Goal: Task Accomplishment & Management: Use online tool/utility

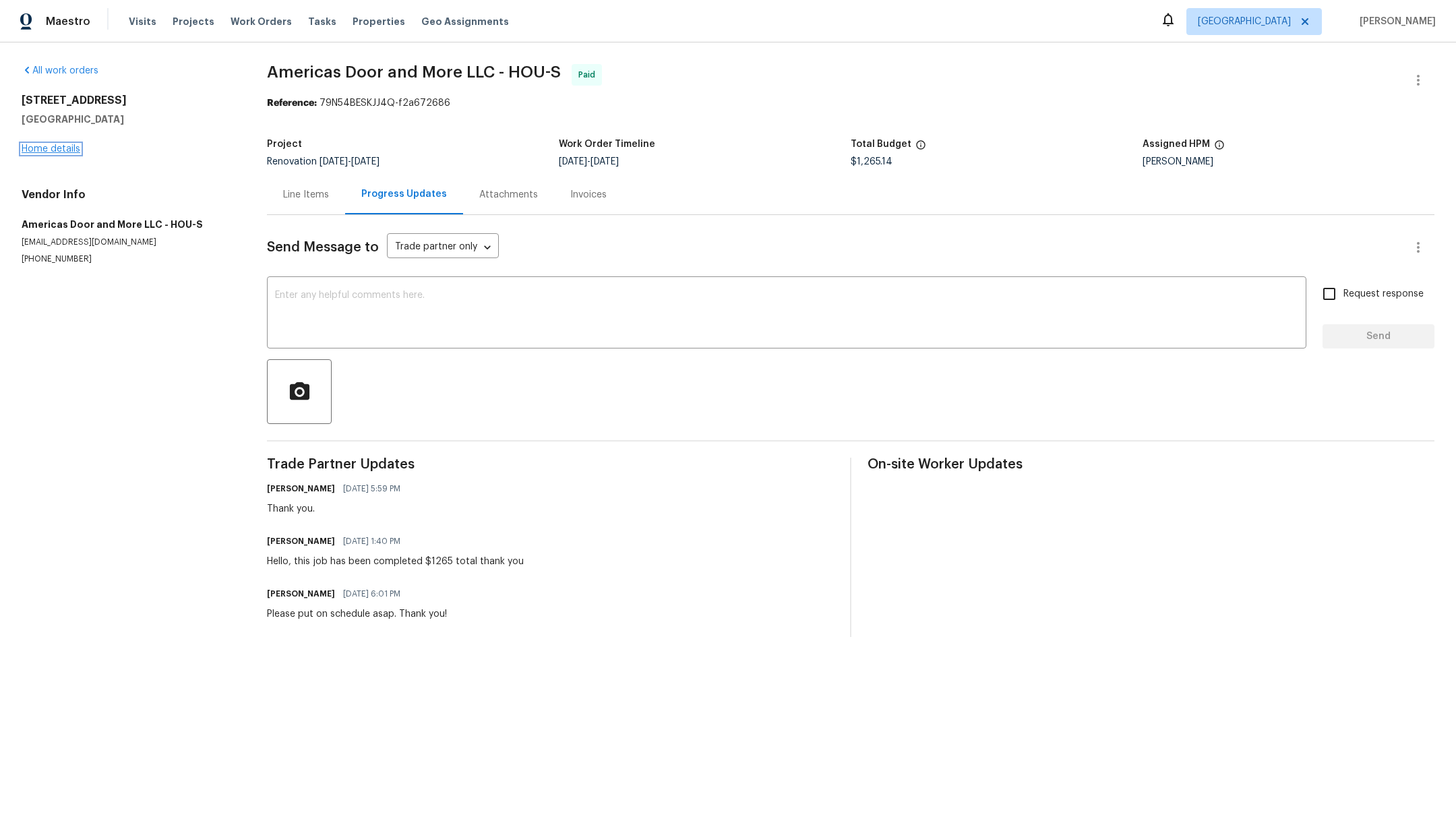
click at [50, 151] on link "Home details" at bounding box center [50, 149] width 58 height 10
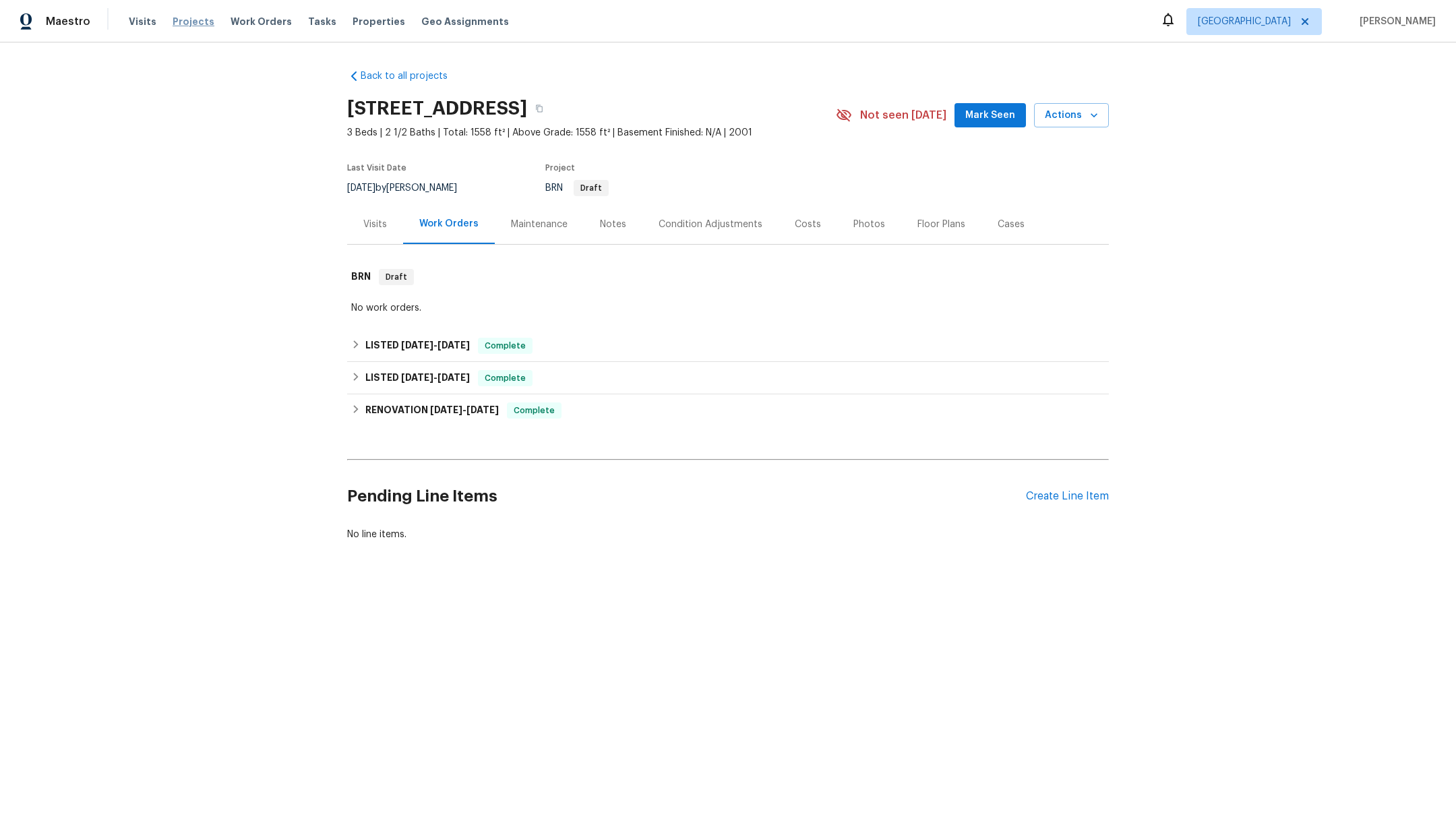
click at [185, 21] on span "Projects" at bounding box center [193, 21] width 42 height 13
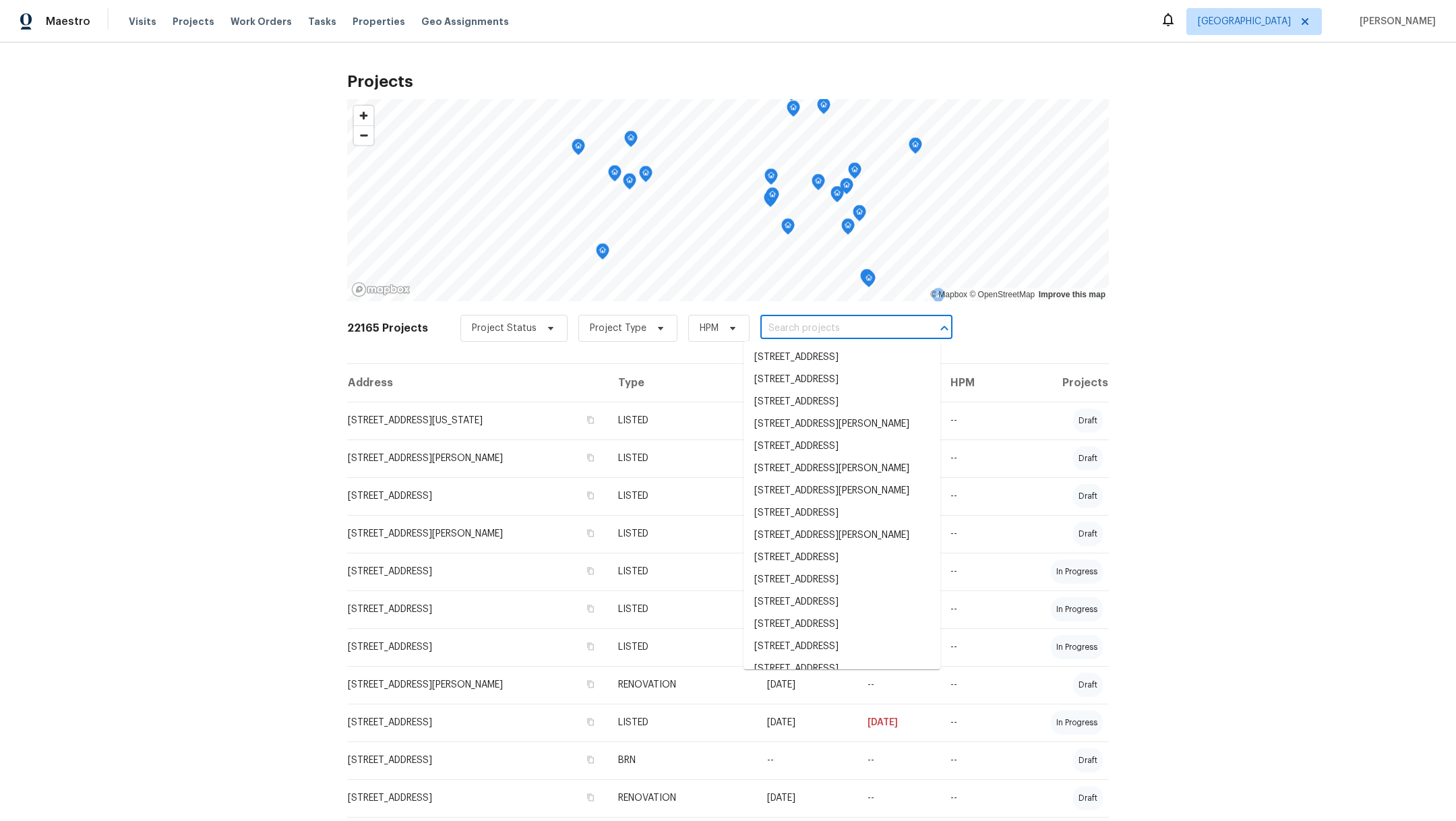
click at [792, 329] on input "text" at bounding box center [838, 329] width 154 height 21
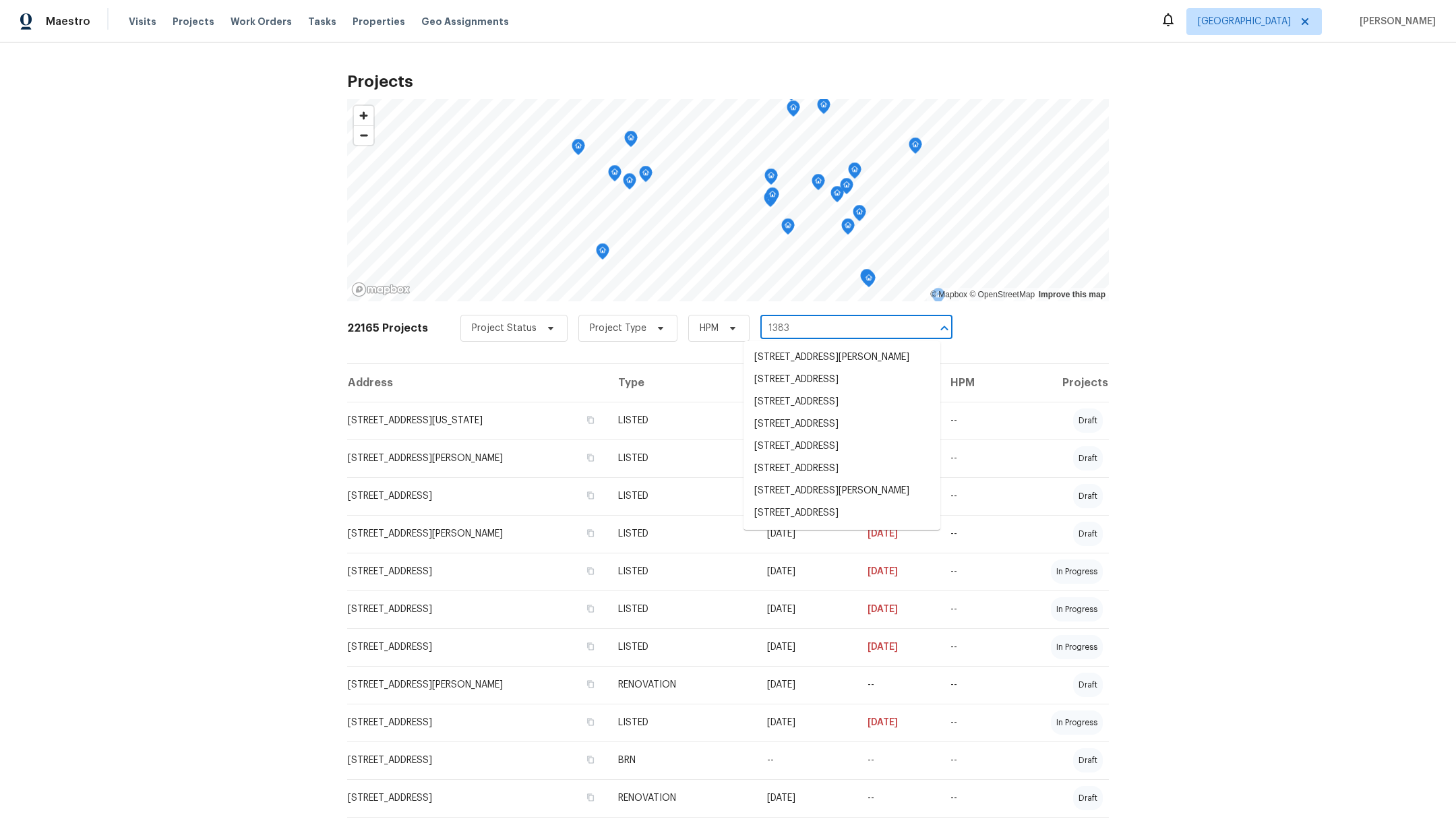
type input "13830"
click at [798, 385] on li "[STREET_ADDRESS]" at bounding box center [841, 379] width 197 height 22
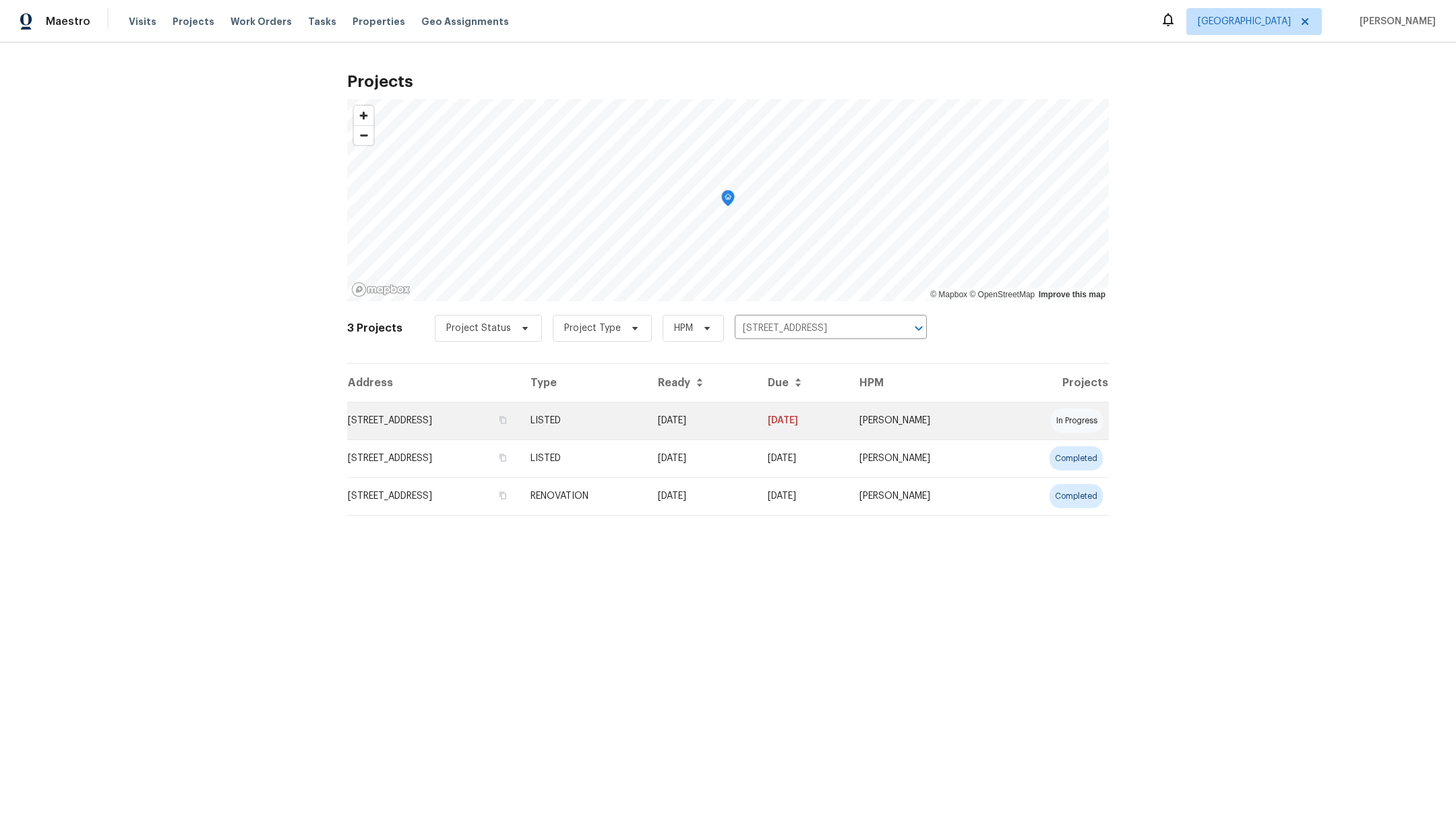
click at [399, 418] on td "[STREET_ADDRESS]" at bounding box center [433, 421] width 173 height 38
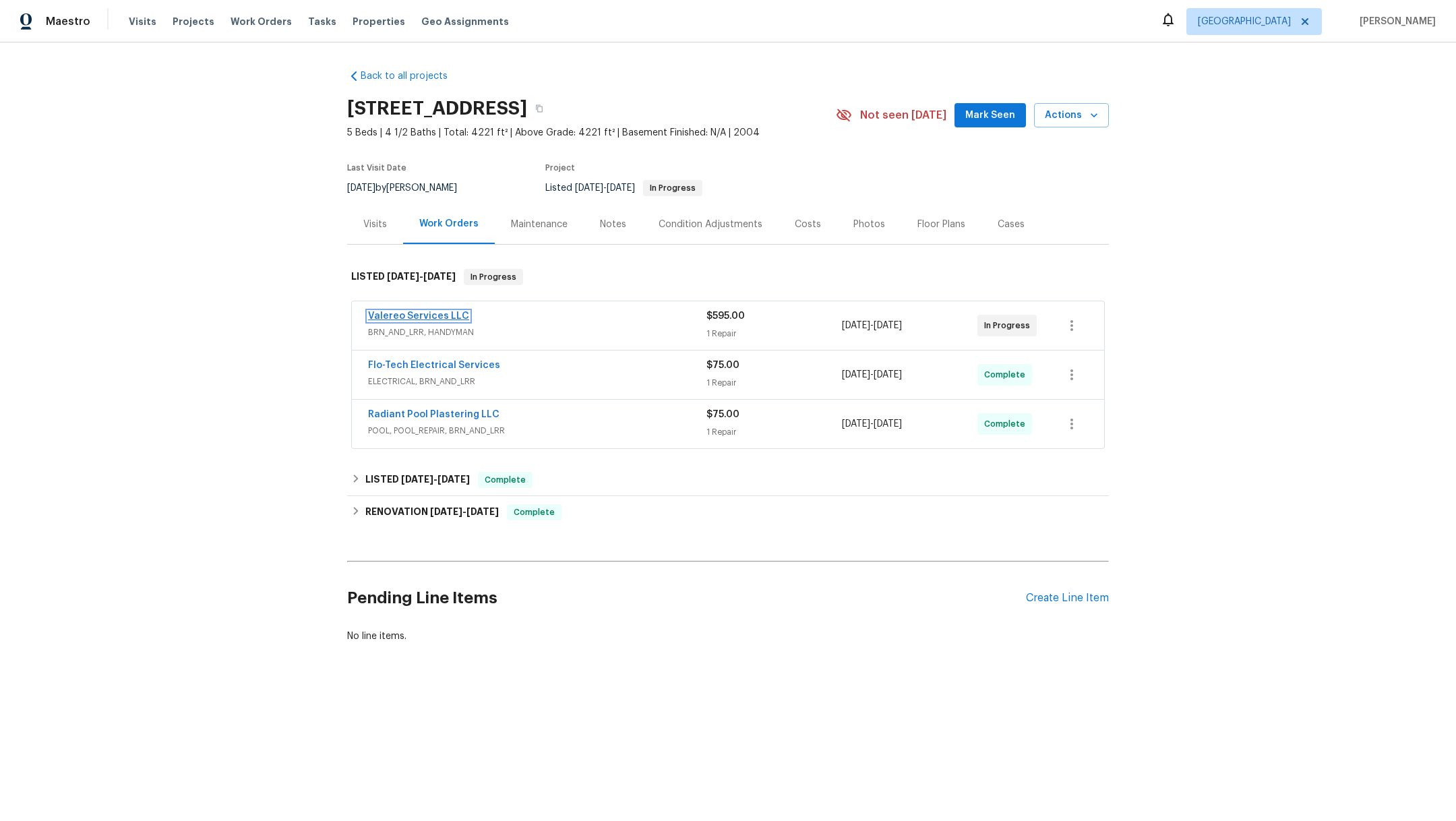
click at [412, 316] on link "Valereo Services LLC" at bounding box center [419, 316] width 101 height 10
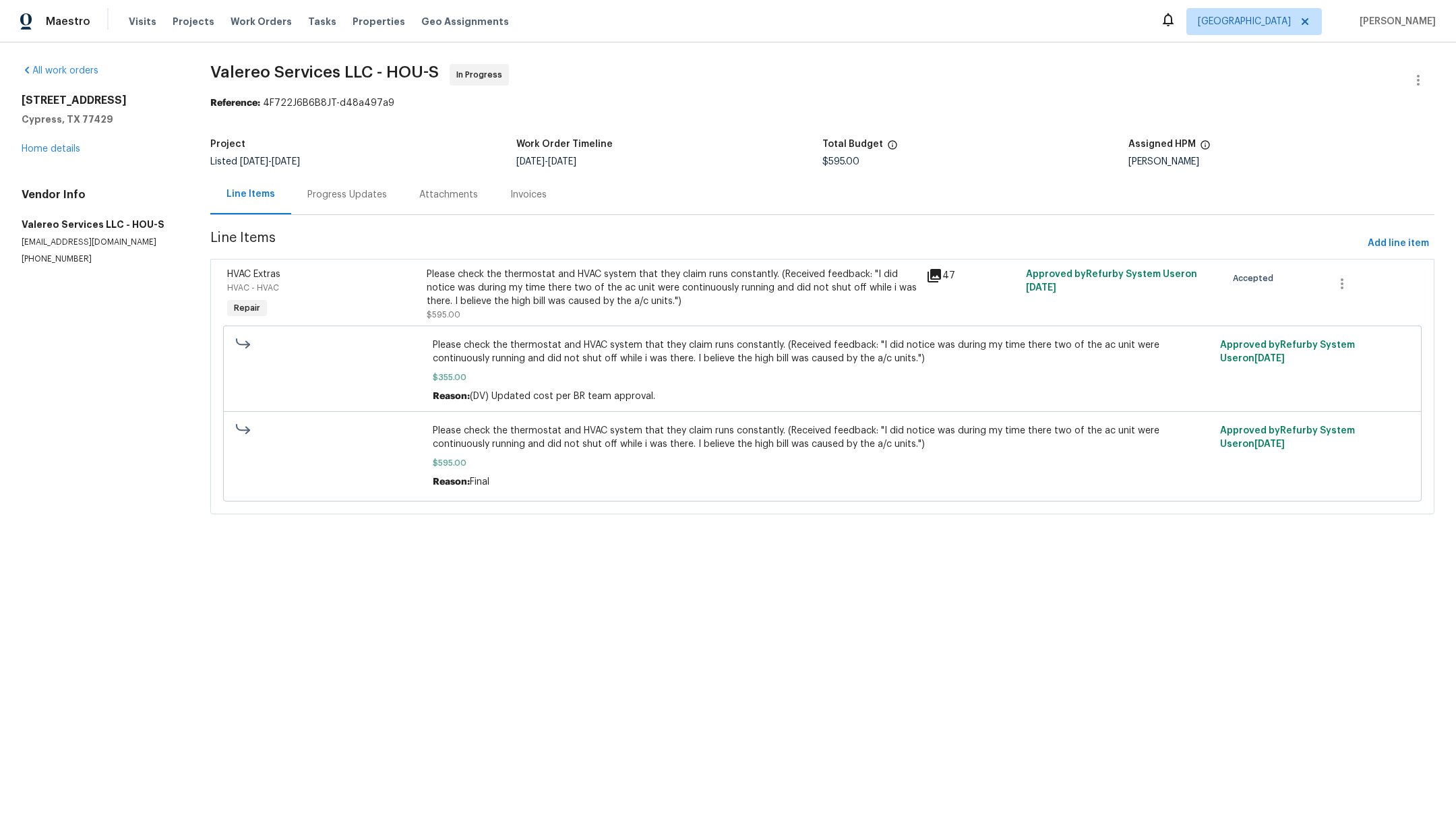
click at [365, 205] on div "Progress Updates" at bounding box center [347, 194] width 112 height 40
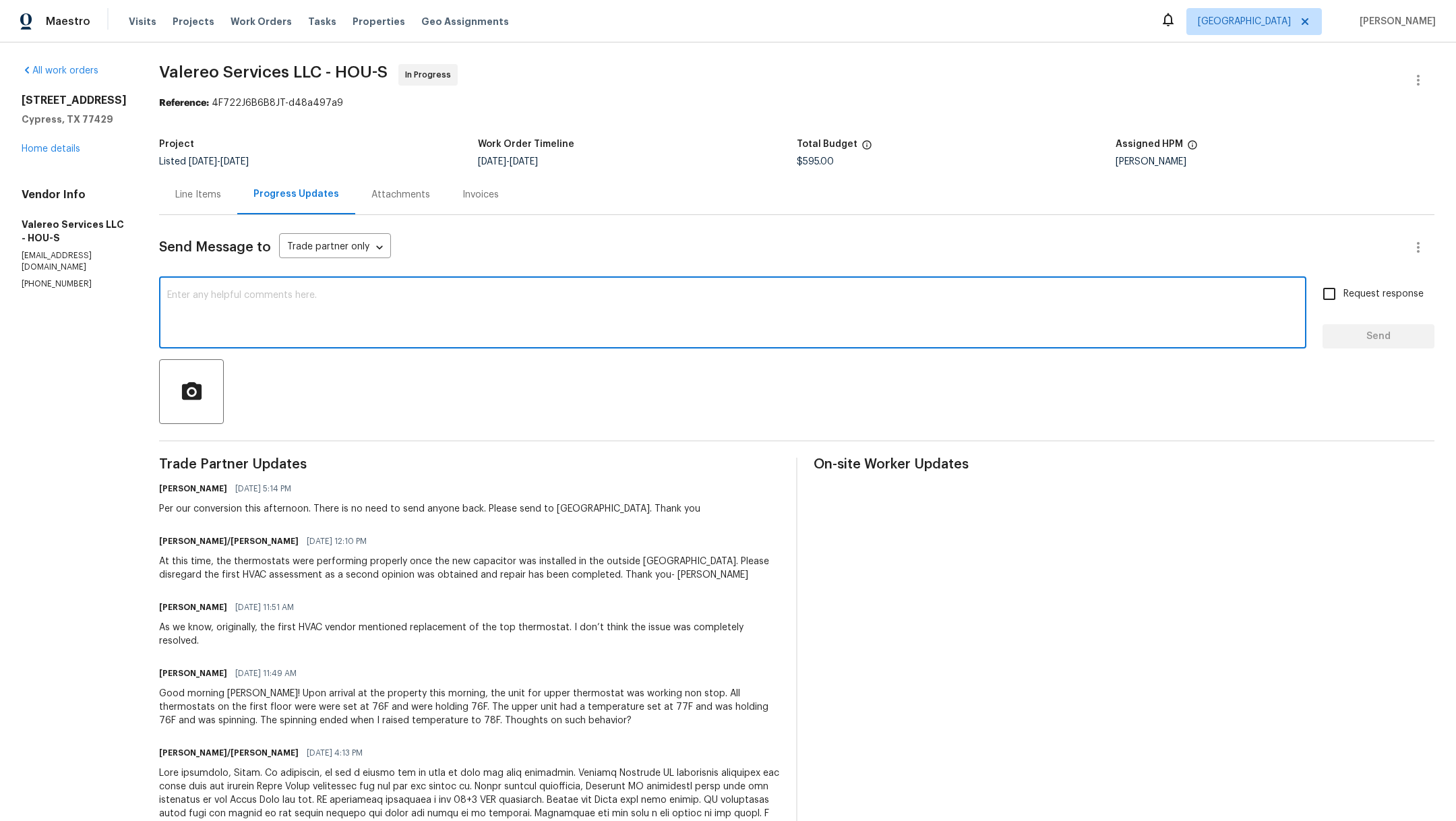
click at [368, 323] on textarea at bounding box center [732, 314] width 1131 height 47
type textarea "Please send to [GEOGRAPHIC_DATA]. Thank you!"
click at [1361, 337] on span "Send" at bounding box center [1378, 337] width 90 height 17
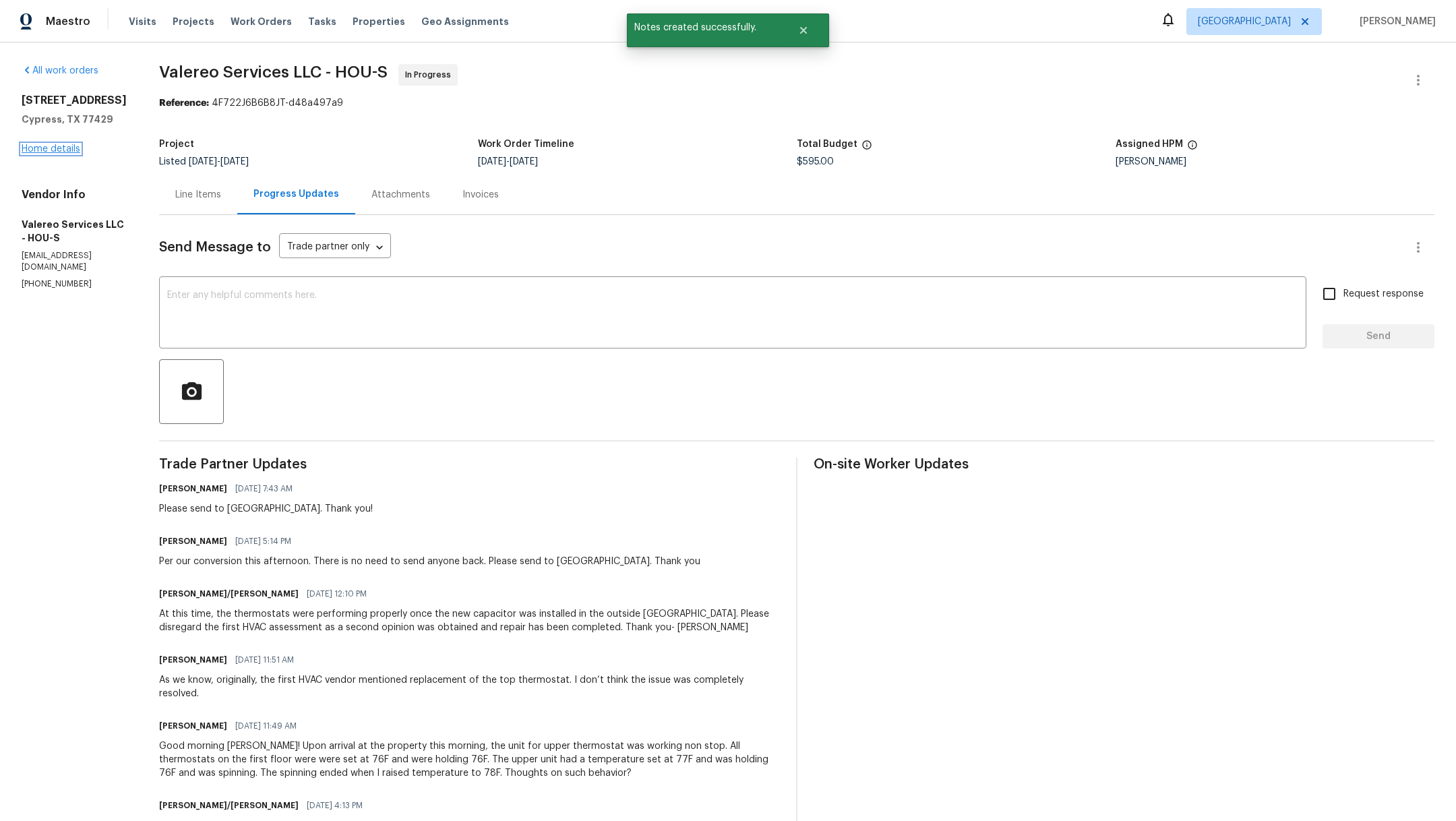
click at [27, 154] on link "Home details" at bounding box center [50, 149] width 58 height 10
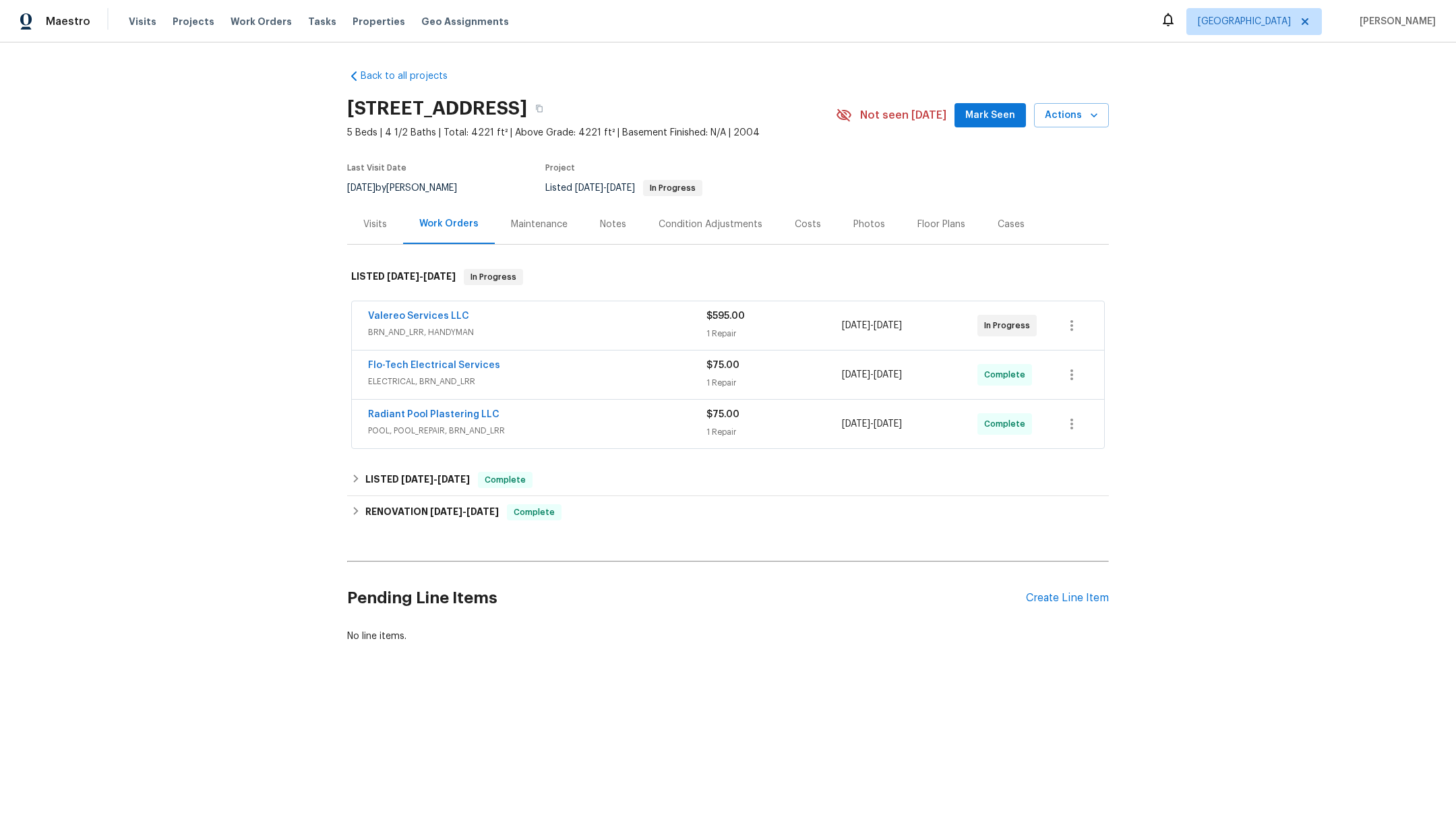
click at [171, 28] on div "Visits Projects Work Orders Tasks Properties Geo Assignments" at bounding box center [327, 21] width 397 height 27
click at [193, 27] on span "Projects" at bounding box center [193, 21] width 42 height 13
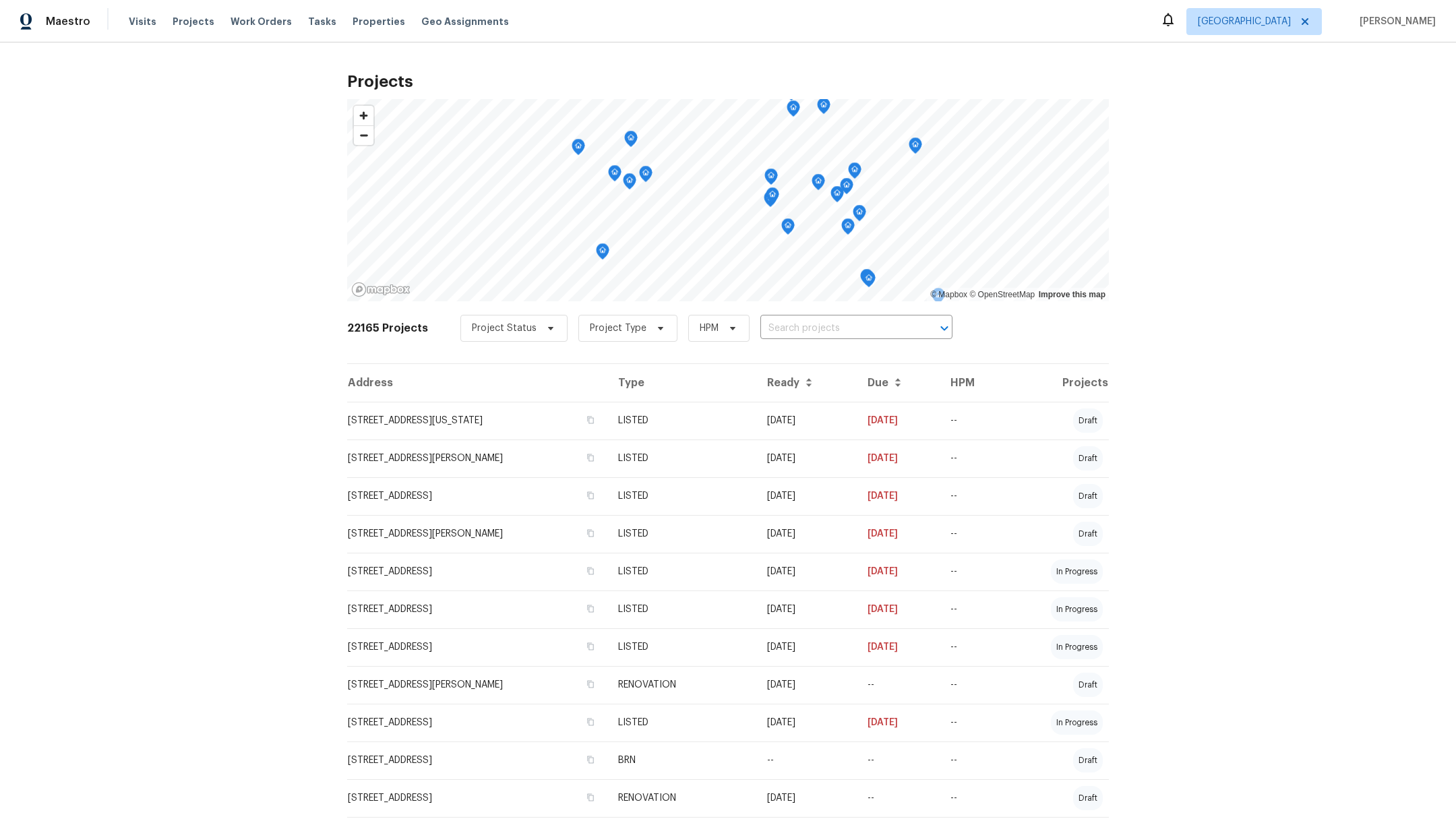
click at [764, 329] on input "text" at bounding box center [838, 329] width 154 height 21
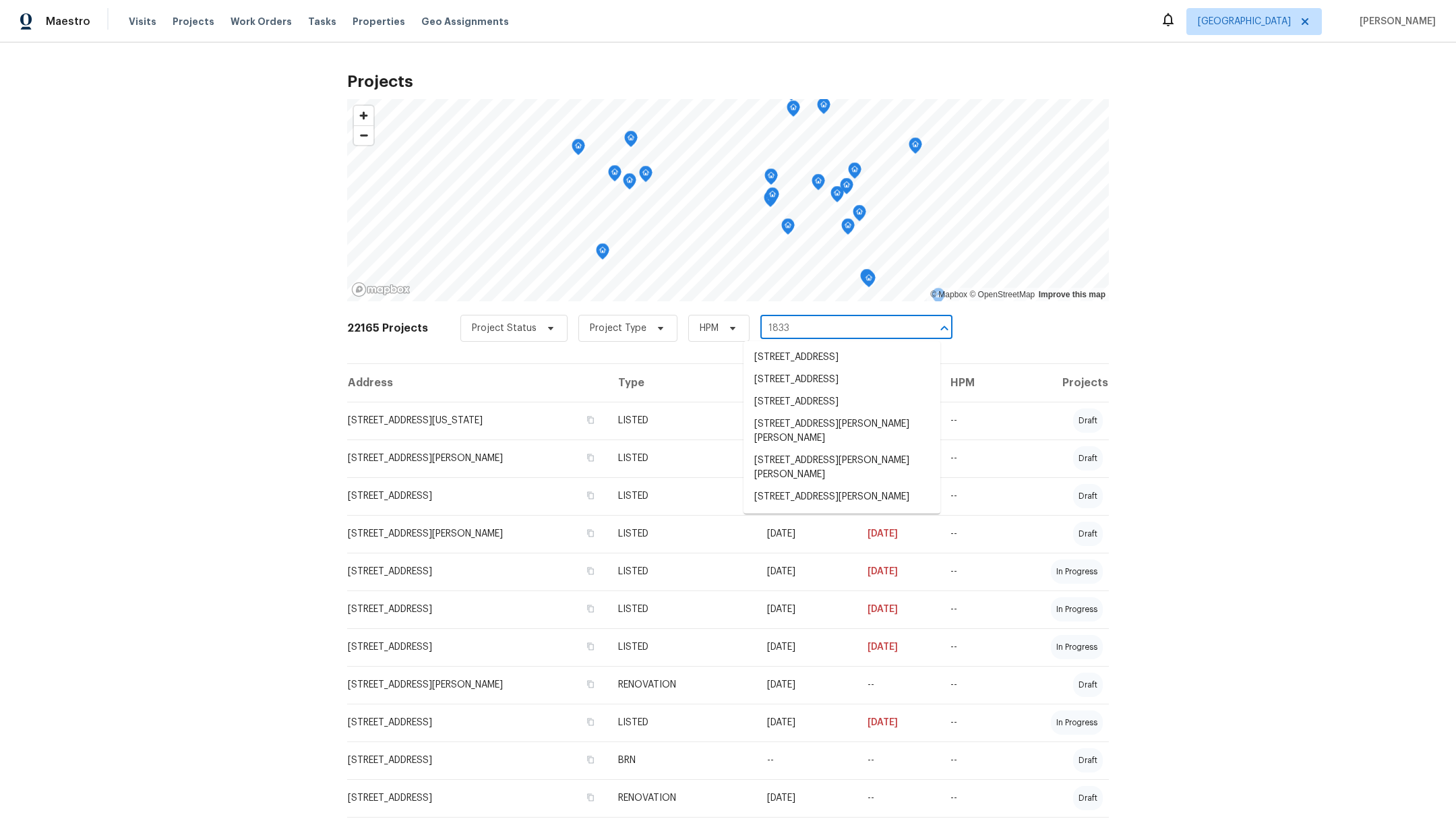
type input "18330"
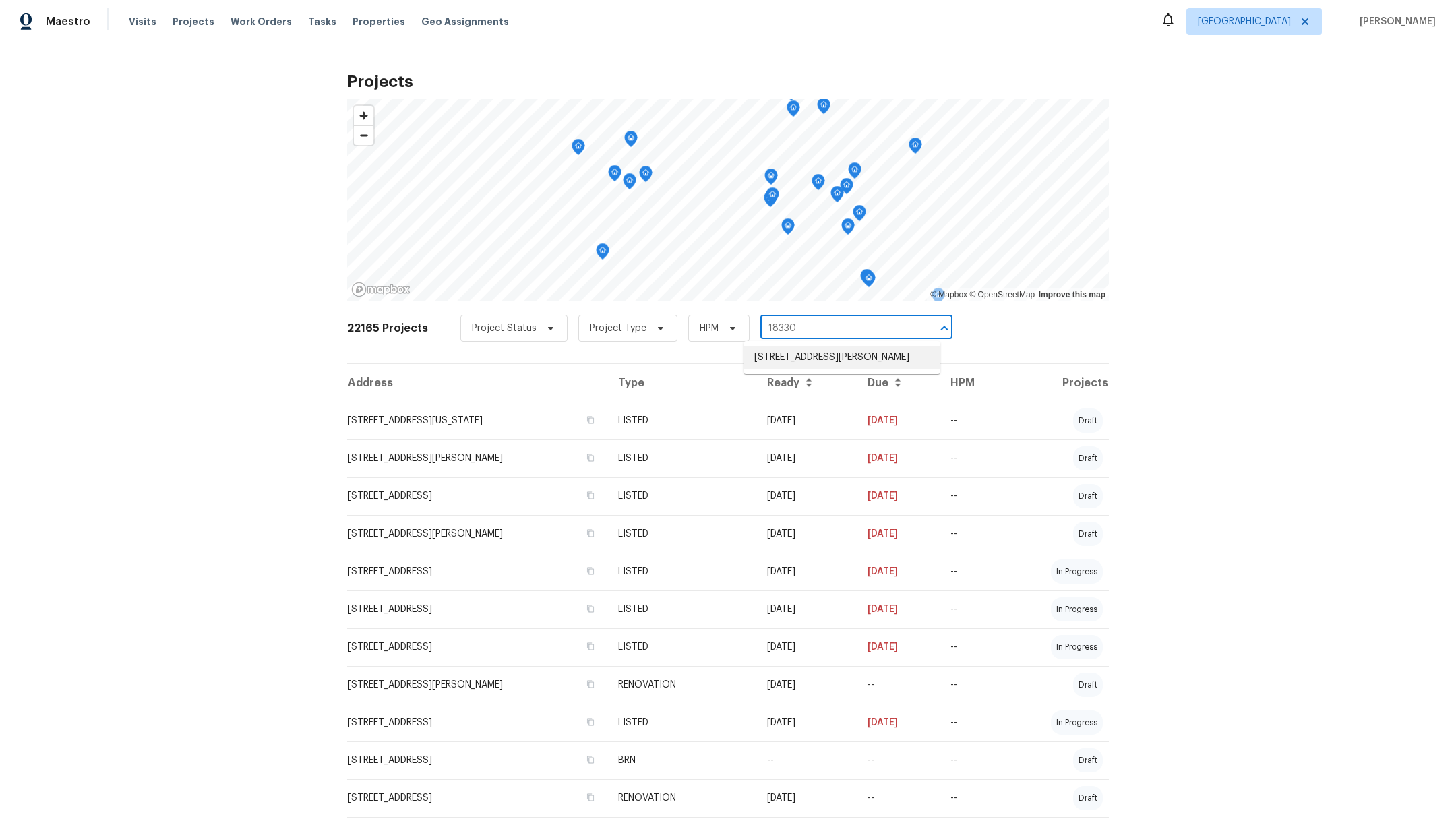
click at [788, 366] on li "[STREET_ADDRESS][PERSON_NAME]" at bounding box center [841, 357] width 197 height 22
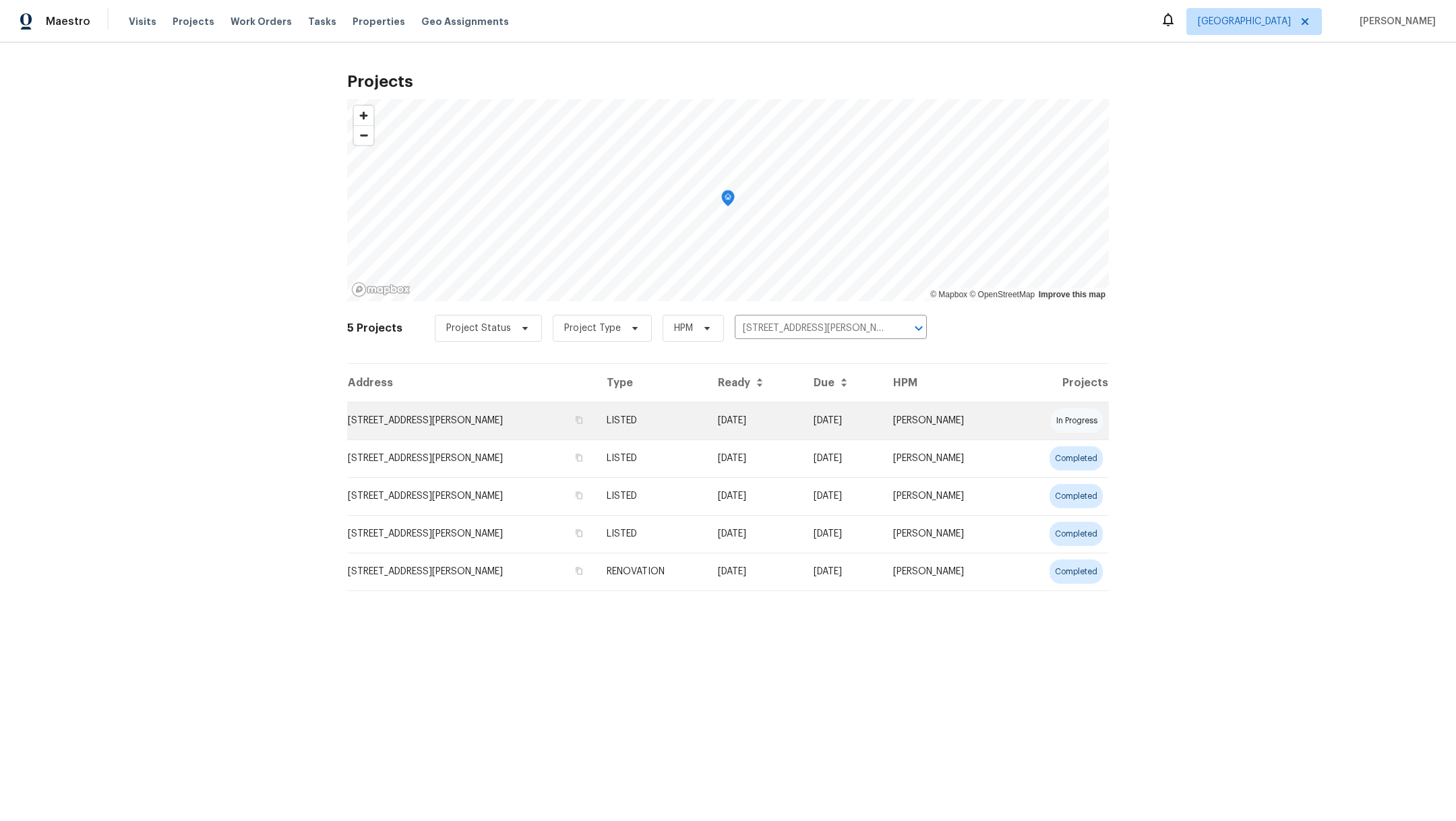
click at [435, 418] on td "[STREET_ADDRESS][PERSON_NAME]" at bounding box center [471, 421] width 249 height 38
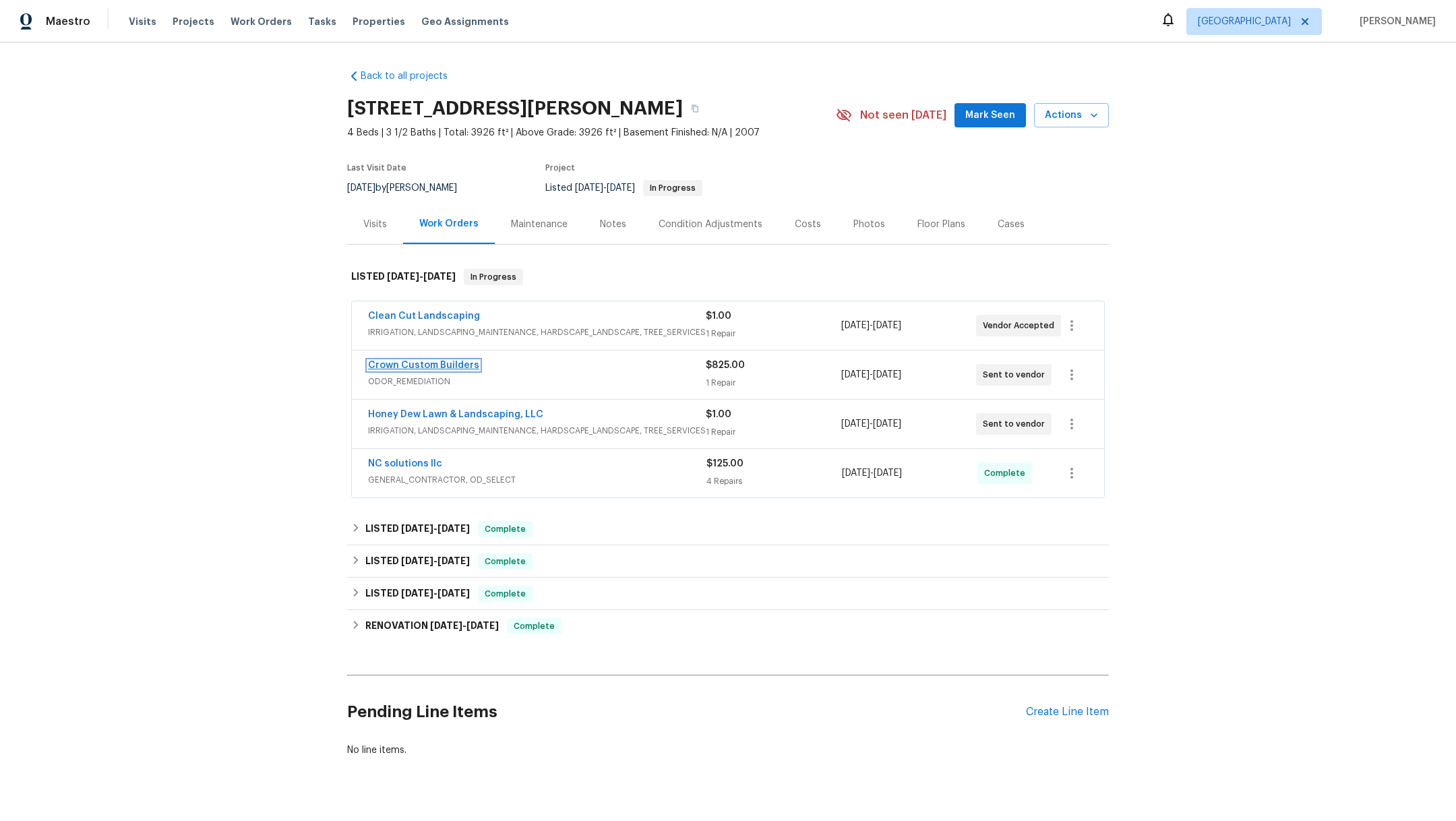
click at [405, 365] on link "Crown Custom Builders" at bounding box center [424, 365] width 112 height 10
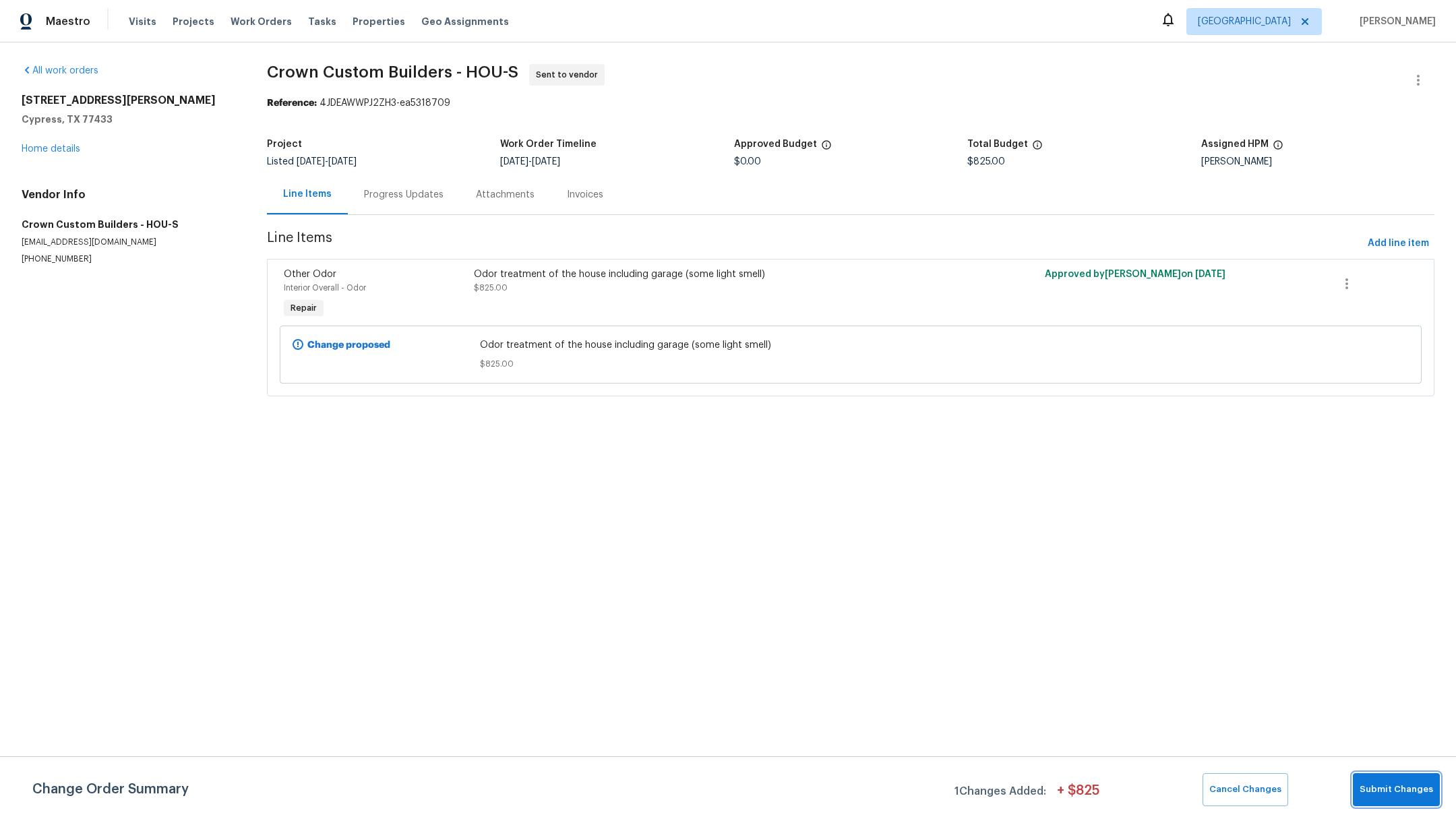
click at [1406, 797] on button "Submit Changes" at bounding box center [1397, 789] width 87 height 33
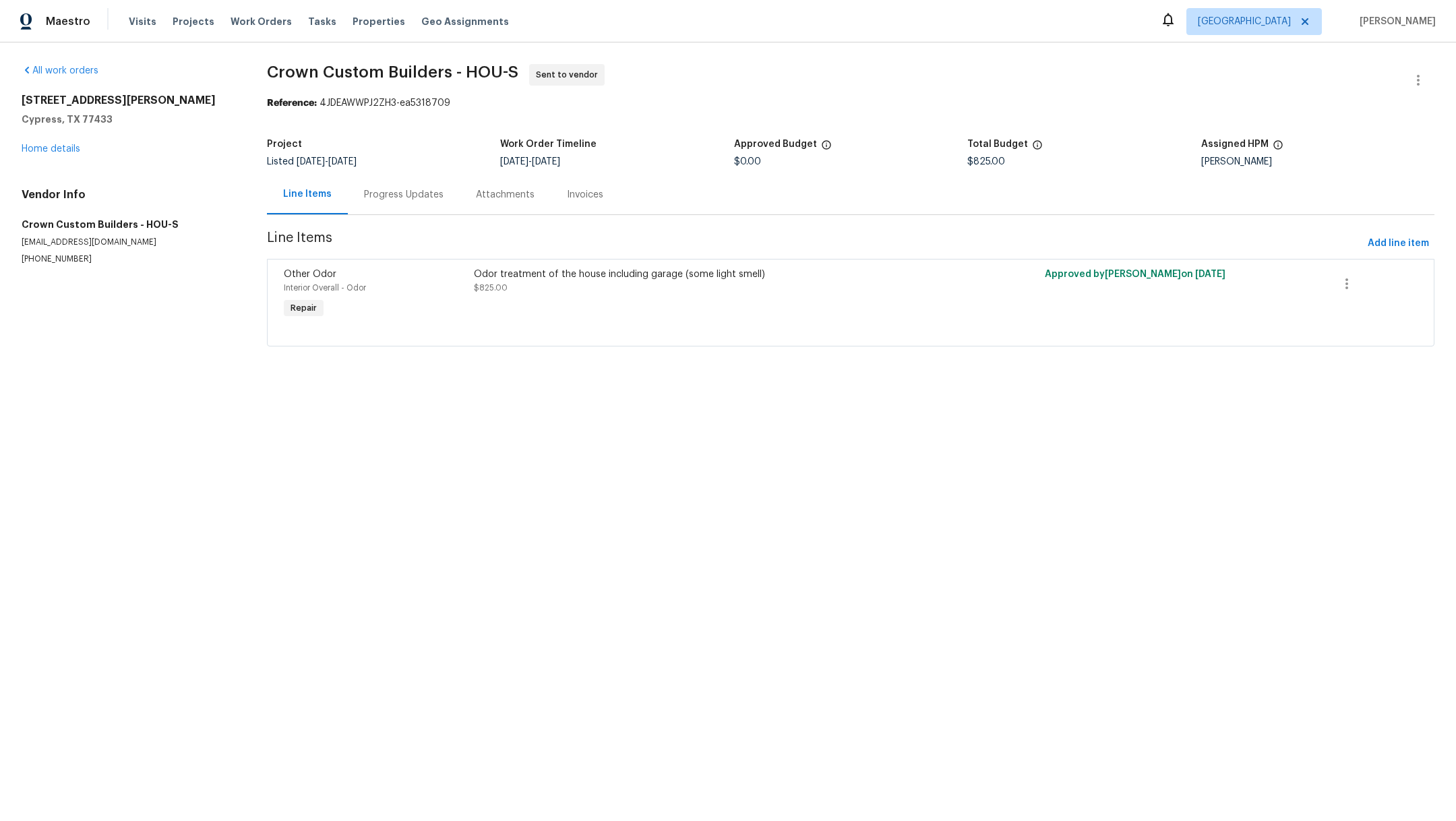
click at [412, 202] on div "Progress Updates" at bounding box center [404, 194] width 112 height 40
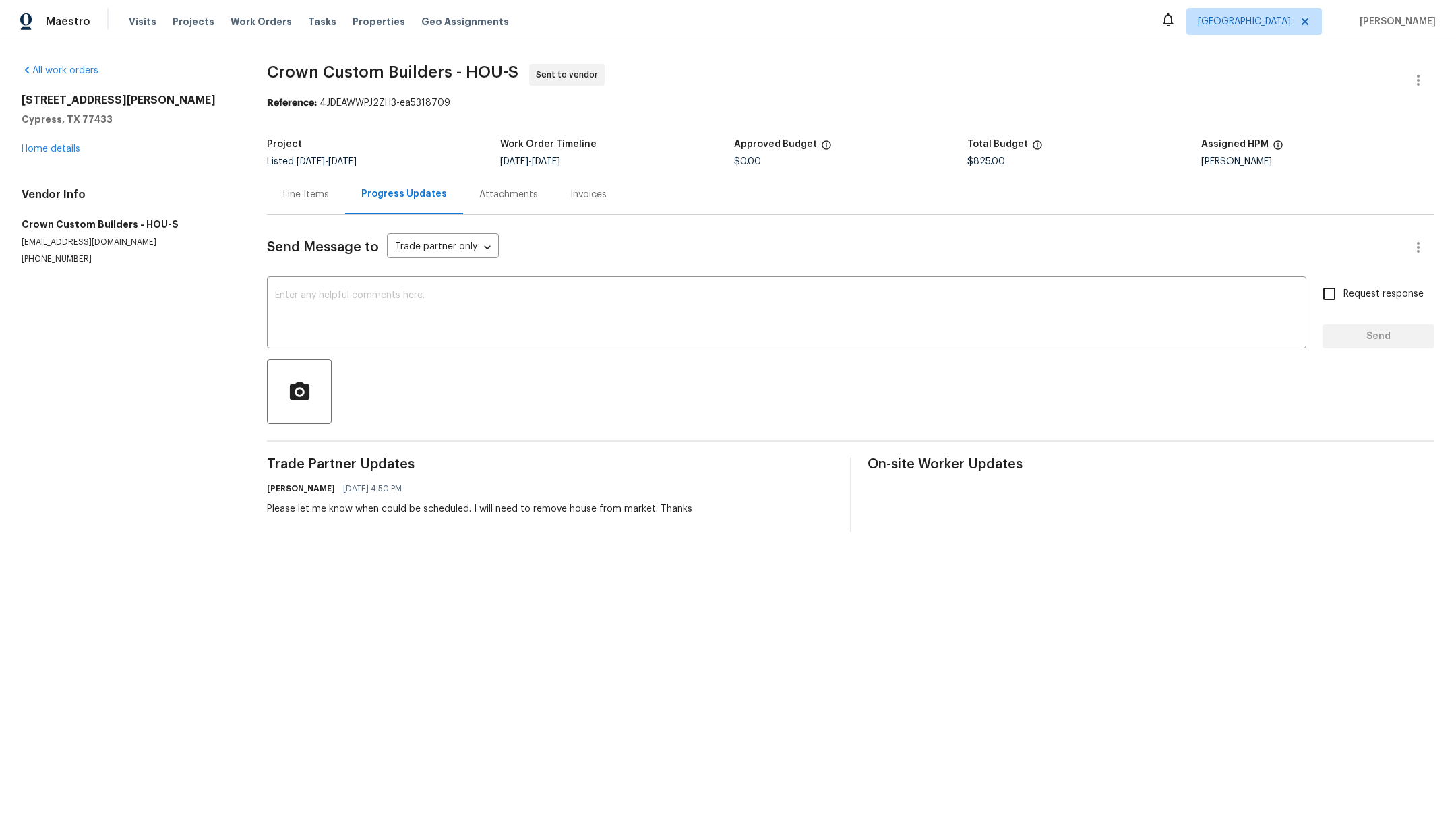
click at [29, 157] on div "All work orders [STREET_ADDRESS][PERSON_NAME] Home details Vendor Info Crown Cu…" at bounding box center [128, 164] width 213 height 201
click at [41, 152] on link "Home details" at bounding box center [50, 149] width 58 height 10
